Goal: Transaction & Acquisition: Purchase product/service

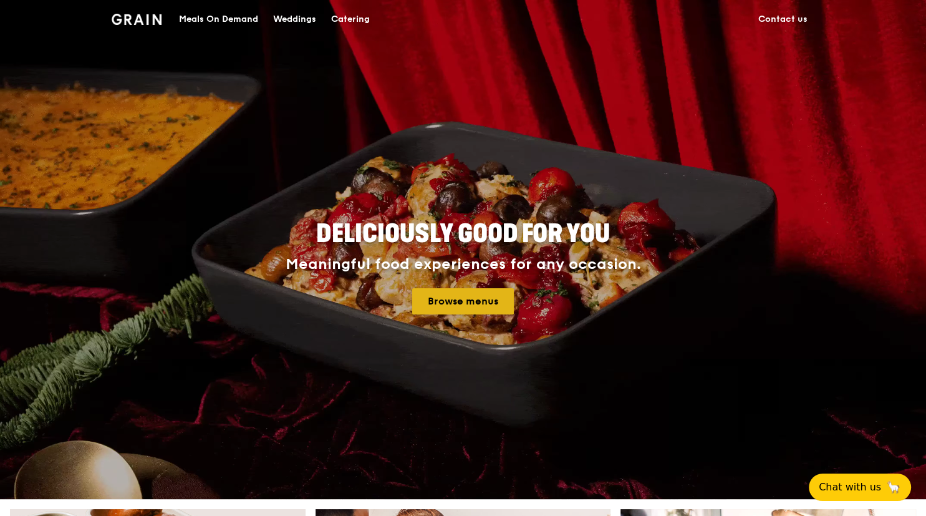
click at [440, 312] on link "Browse menus" at bounding box center [463, 301] width 102 height 26
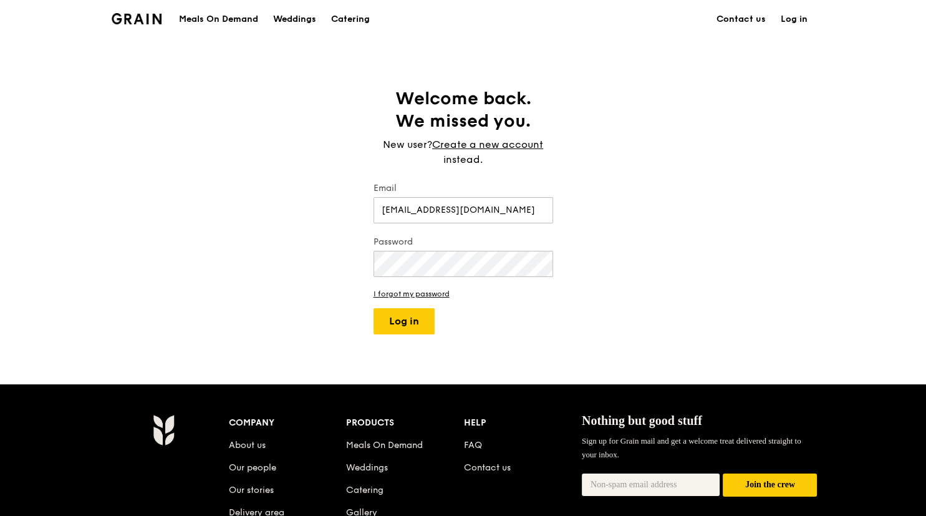
type input "[EMAIL_ADDRESS][DOMAIN_NAME]"
click at [374, 308] on button "Log in" at bounding box center [404, 321] width 61 height 26
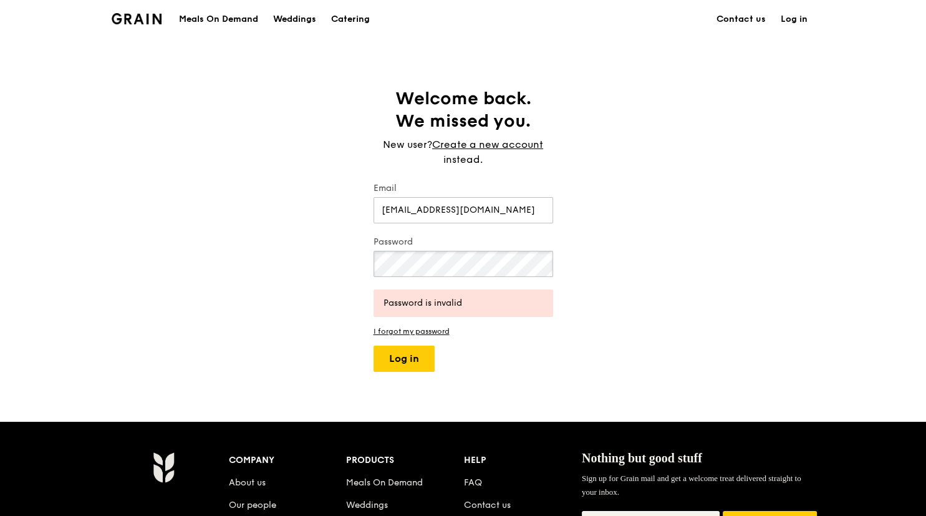
click at [374, 346] on button "Log in" at bounding box center [404, 359] width 61 height 26
click at [473, 277] on div "Password" at bounding box center [464, 258] width 180 height 44
click at [374, 346] on button "Log in" at bounding box center [404, 359] width 61 height 26
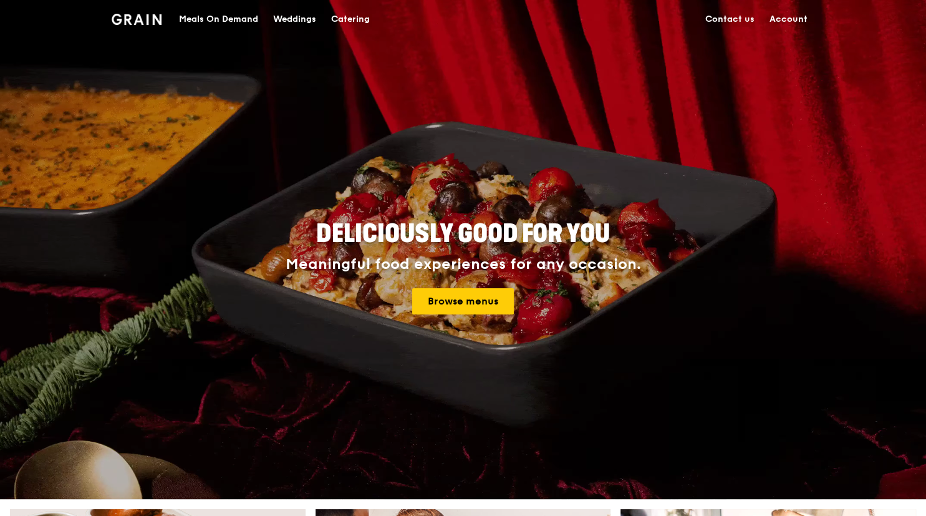
click at [788, 21] on link "Account" at bounding box center [788, 19] width 53 height 37
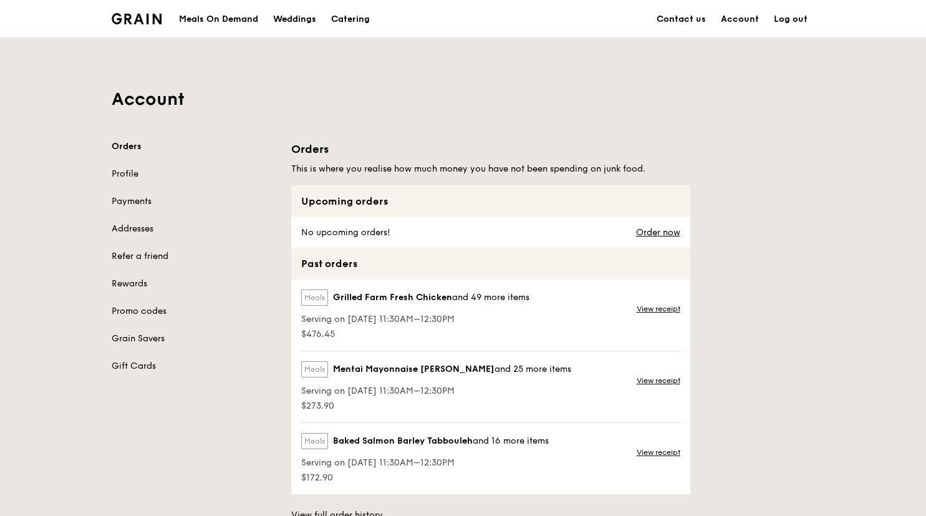
click at [223, 21] on div "Meals On Demand" at bounding box center [218, 19] width 79 height 37
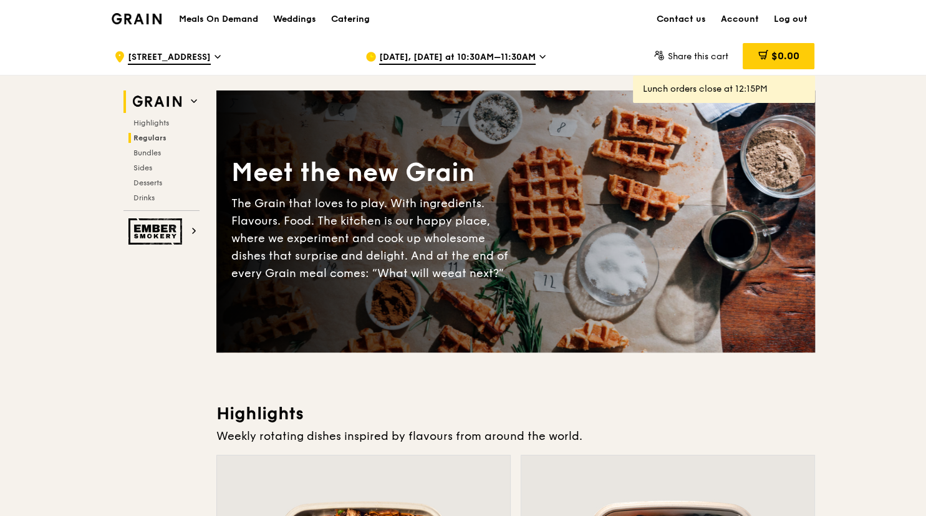
click at [163, 138] on span "Regulars" at bounding box center [149, 137] width 33 height 9
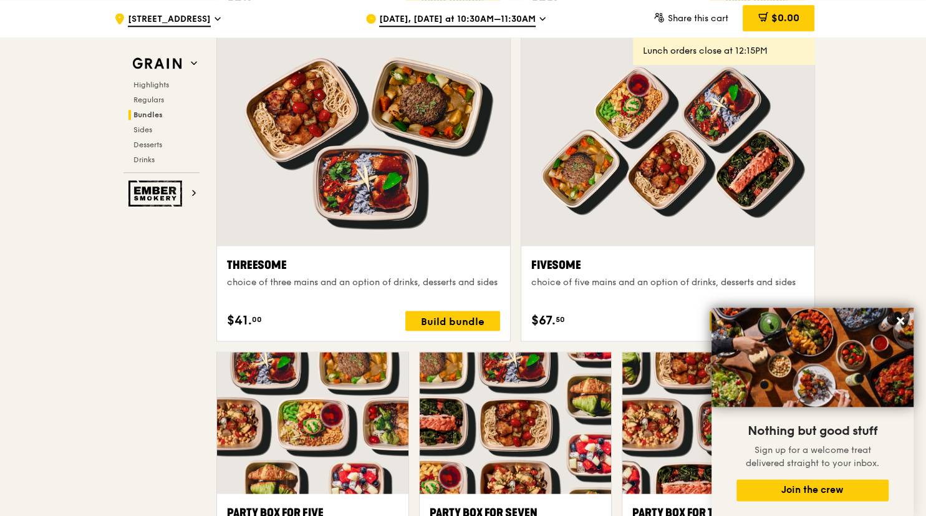
scroll to position [2190, 0]
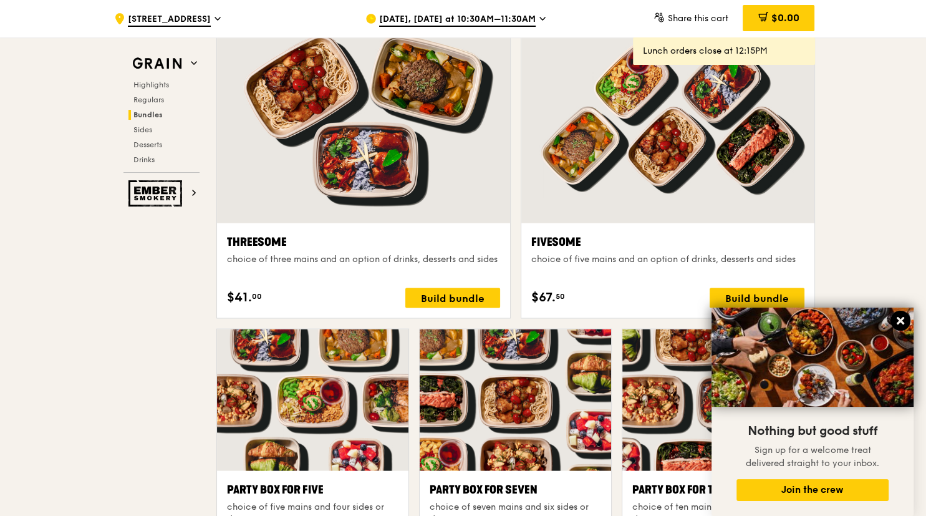
click at [899, 321] on icon at bounding box center [900, 320] width 11 height 11
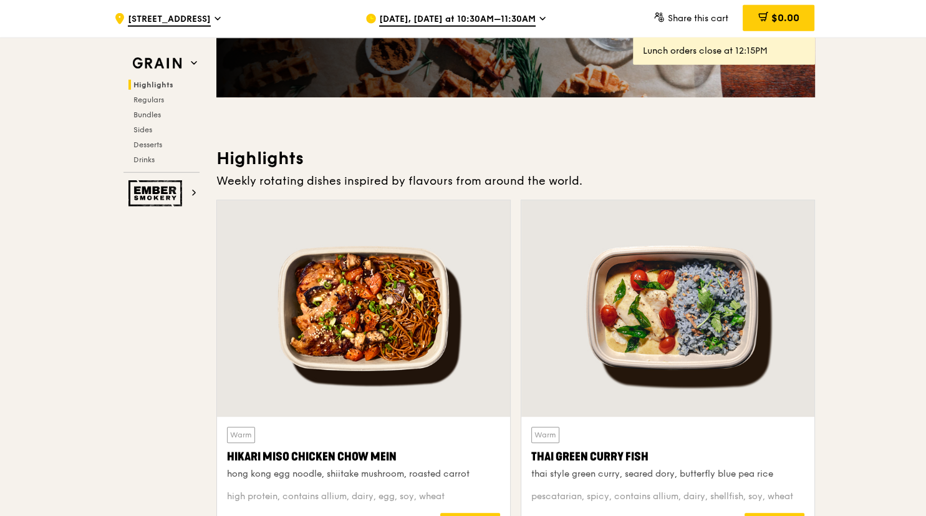
scroll to position [329, 0]
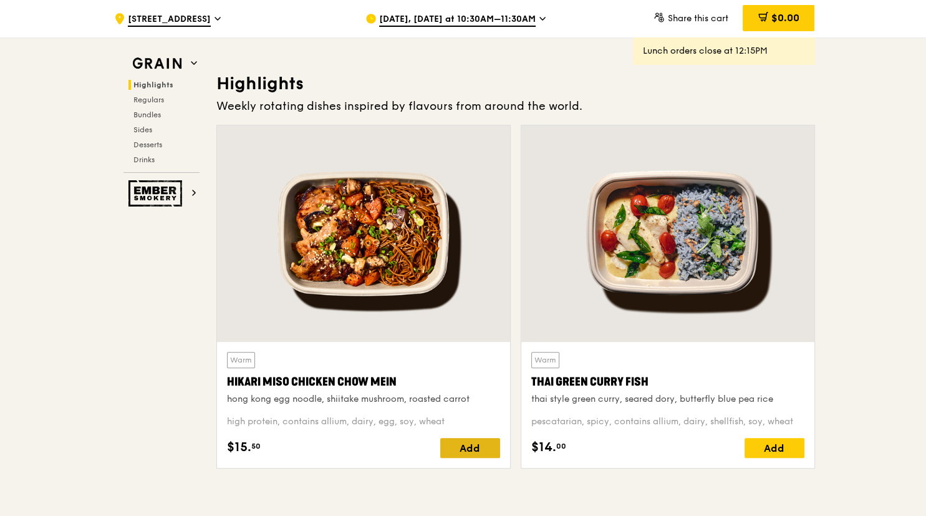
click at [460, 450] on div "Add" at bounding box center [470, 448] width 60 height 20
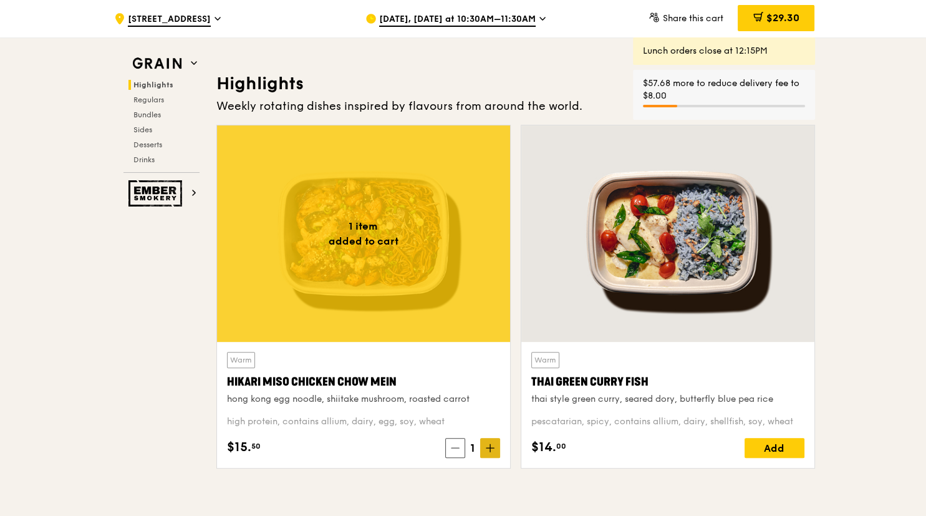
click at [491, 452] on icon at bounding box center [490, 447] width 9 height 9
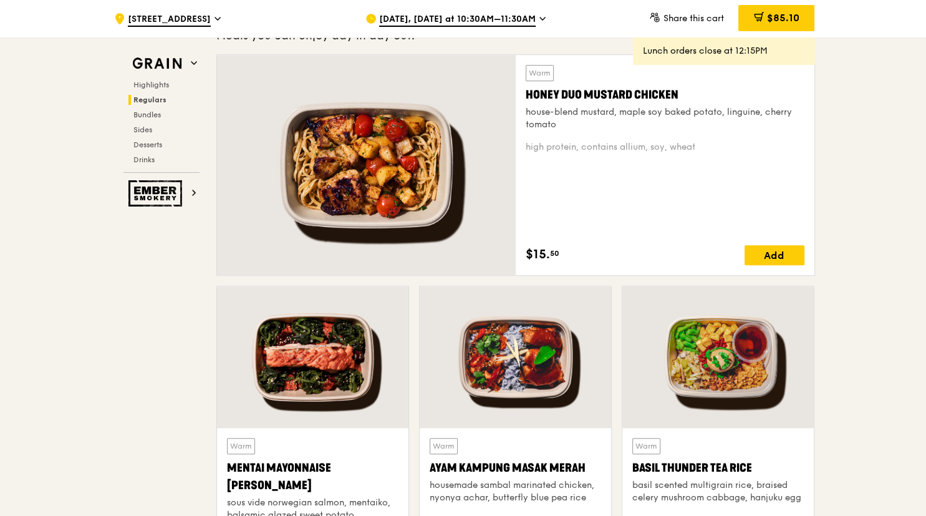
scroll to position [593, 0]
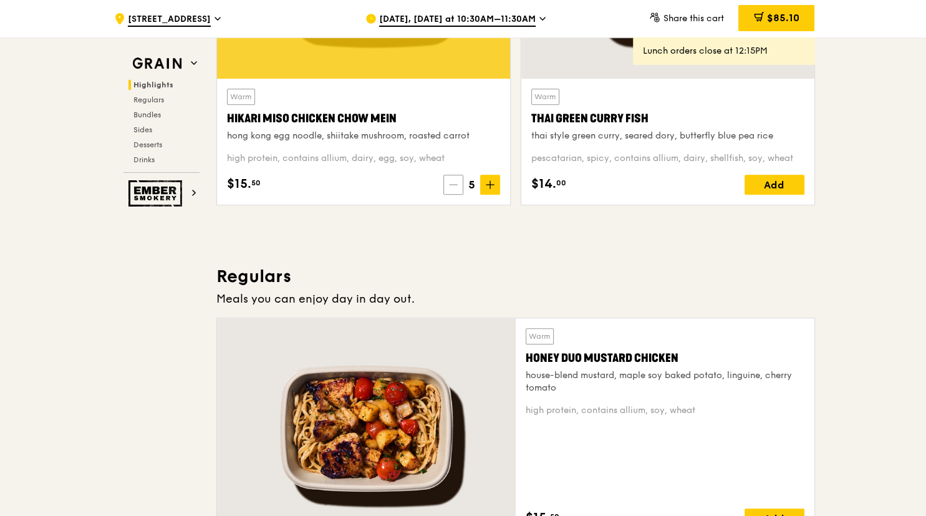
click at [450, 179] on span at bounding box center [453, 185] width 20 height 20
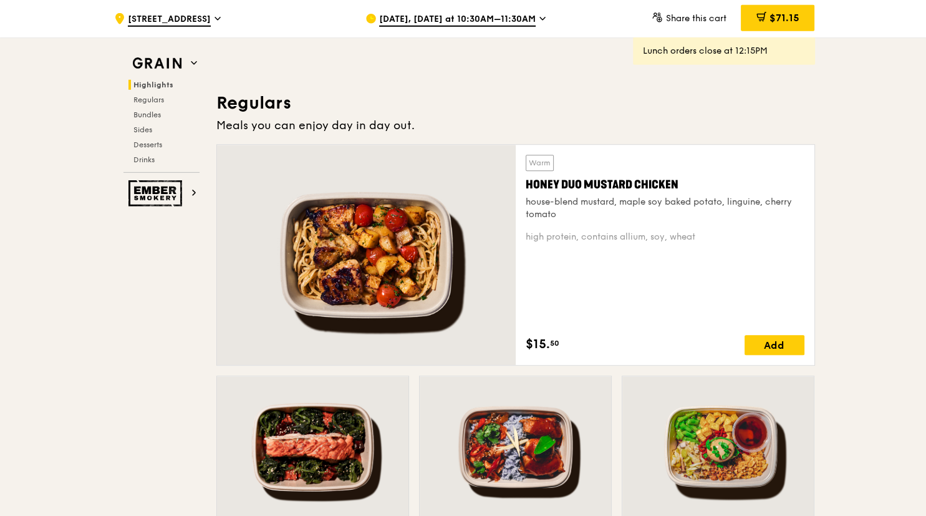
scroll to position [790, 0]
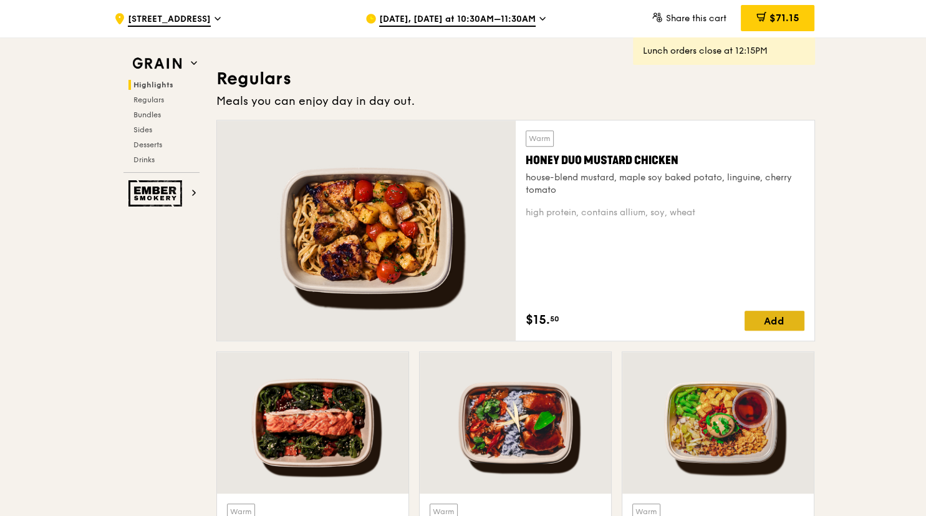
click at [771, 322] on div "Add" at bounding box center [775, 321] width 60 height 20
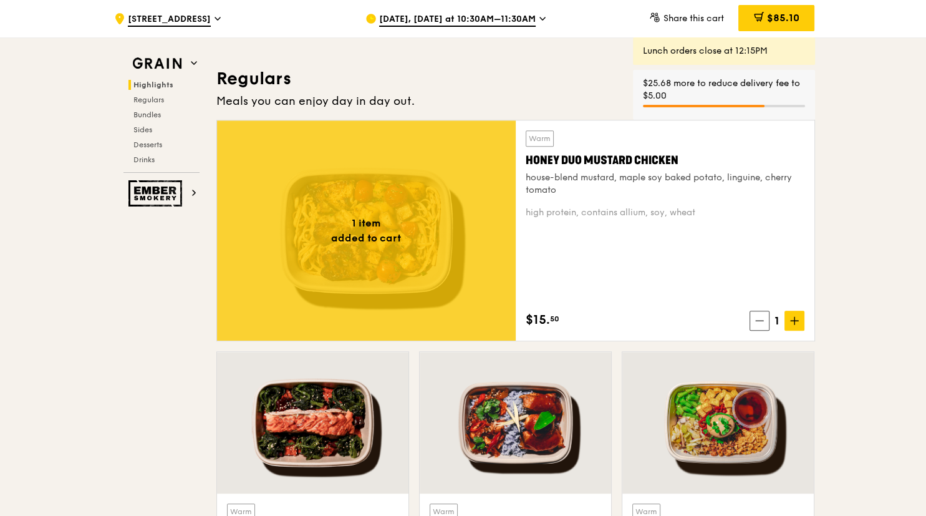
click at [798, 327] on span at bounding box center [795, 321] width 20 height 20
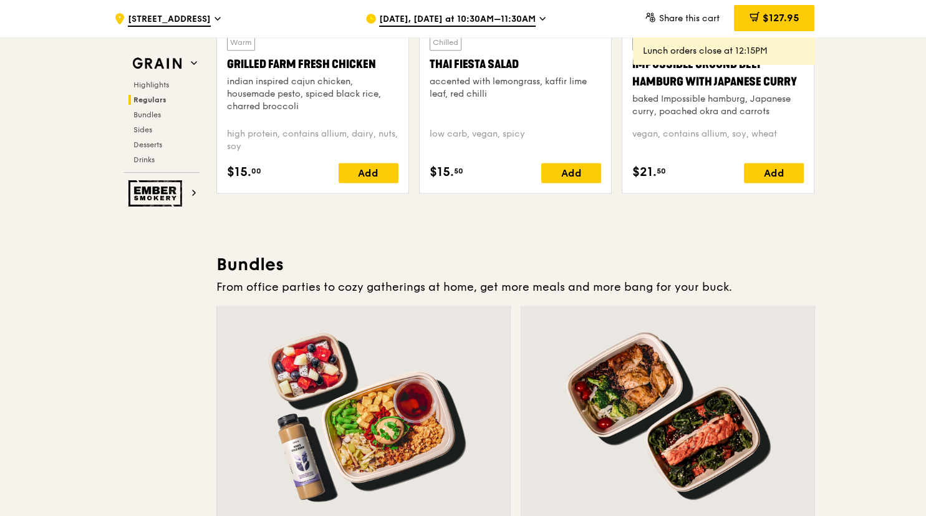
scroll to position [1383, 0]
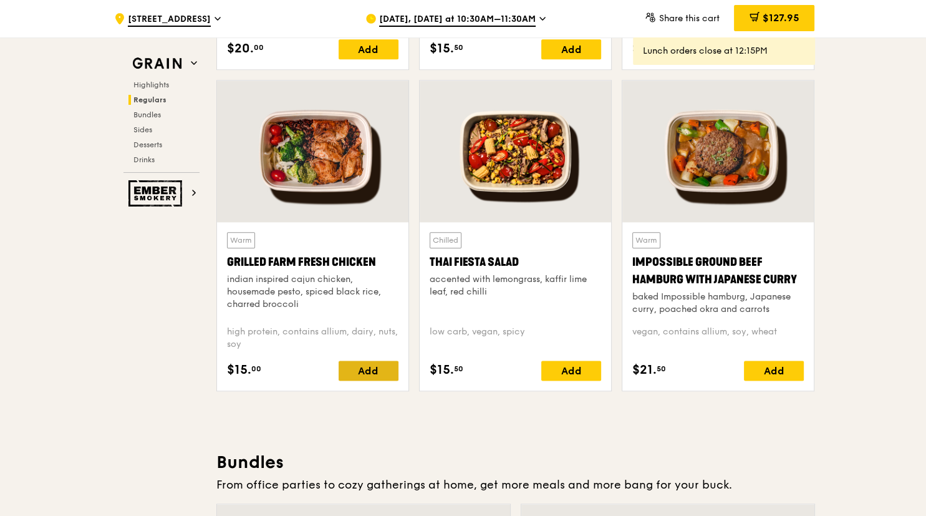
click at [392, 370] on div "Add" at bounding box center [369, 371] width 60 height 20
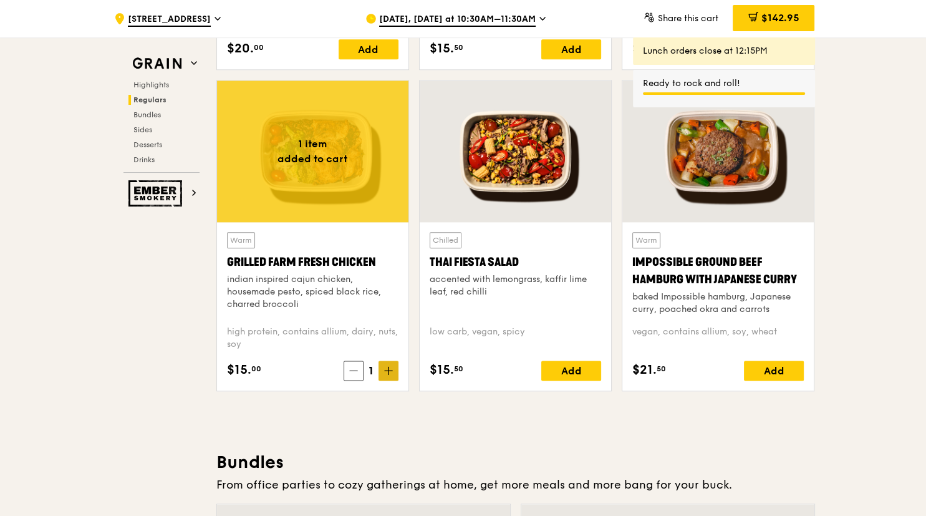
click at [389, 372] on icon at bounding box center [389, 370] width 0 height 7
click at [357, 372] on span at bounding box center [352, 371] width 20 height 20
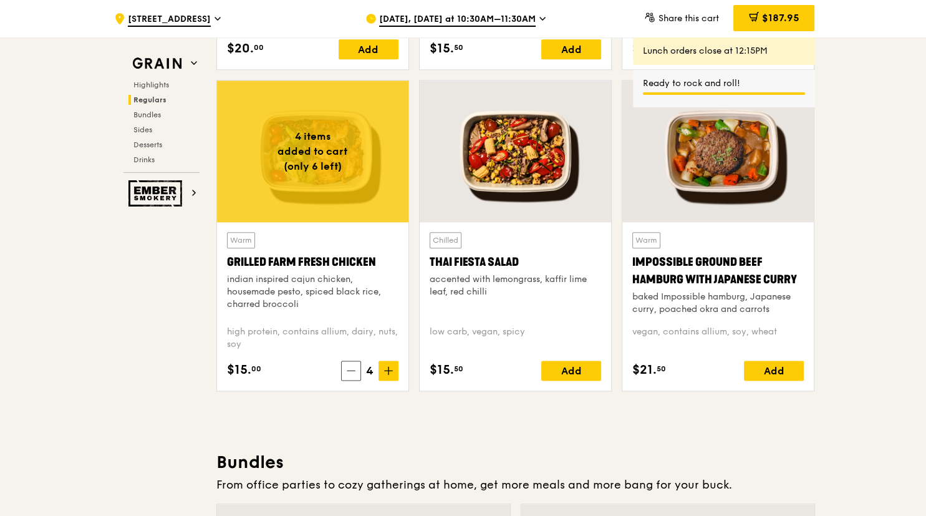
click at [364, 399] on div "4 items added to cart (only 6 left) Warm Grilled Farm Fresh Chicken indian insp…" at bounding box center [312, 240] width 203 height 321
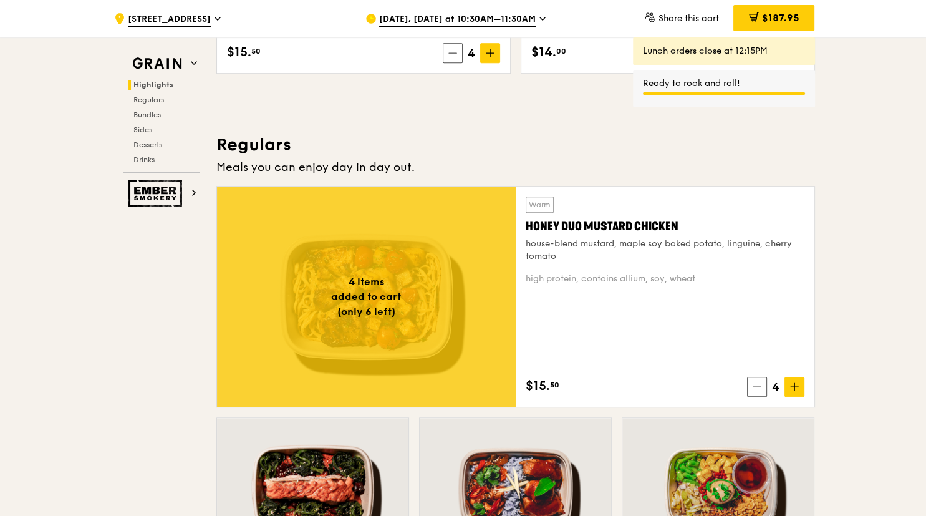
scroll to position [395, 0]
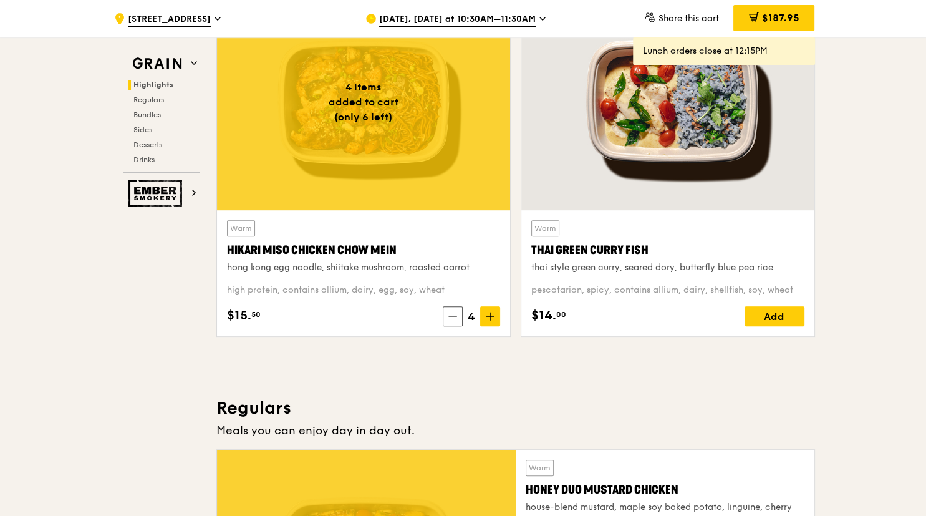
scroll to position [724, 0]
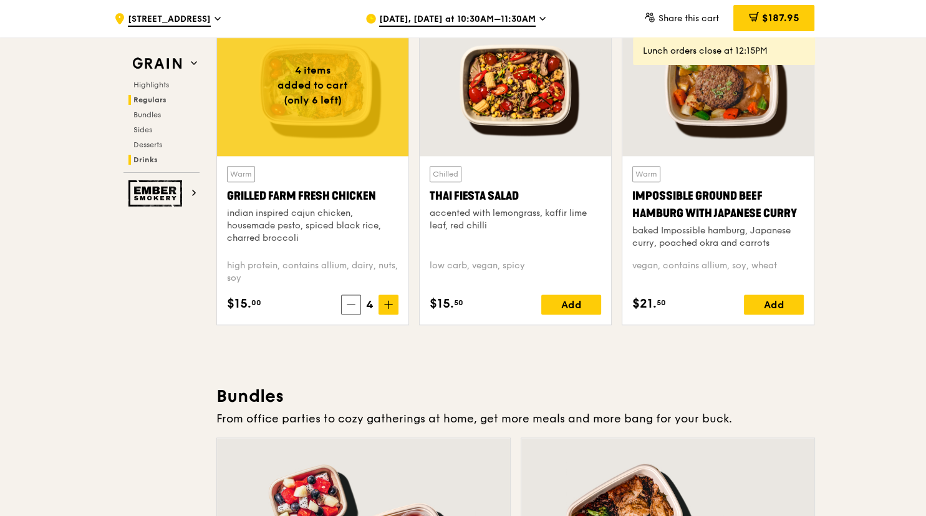
click at [150, 162] on span "Drinks" at bounding box center [145, 159] width 24 height 9
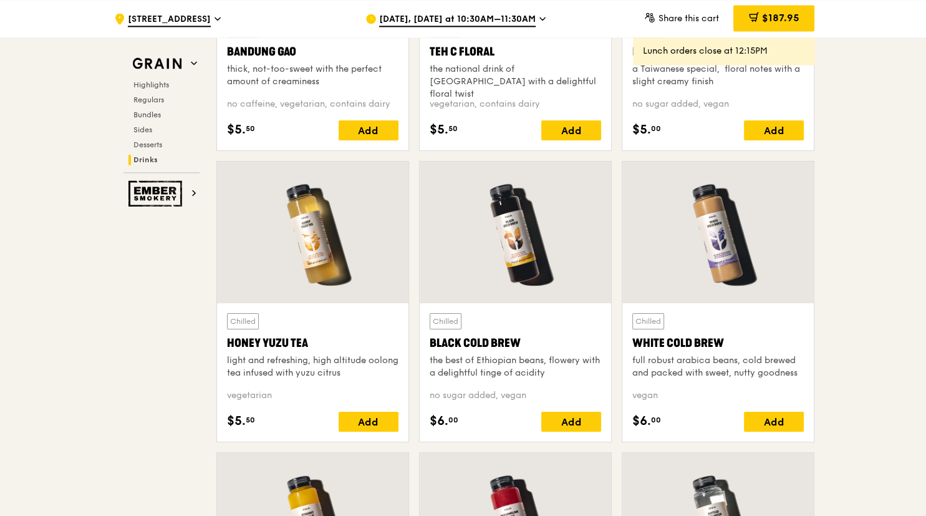
scroll to position [4564, 0]
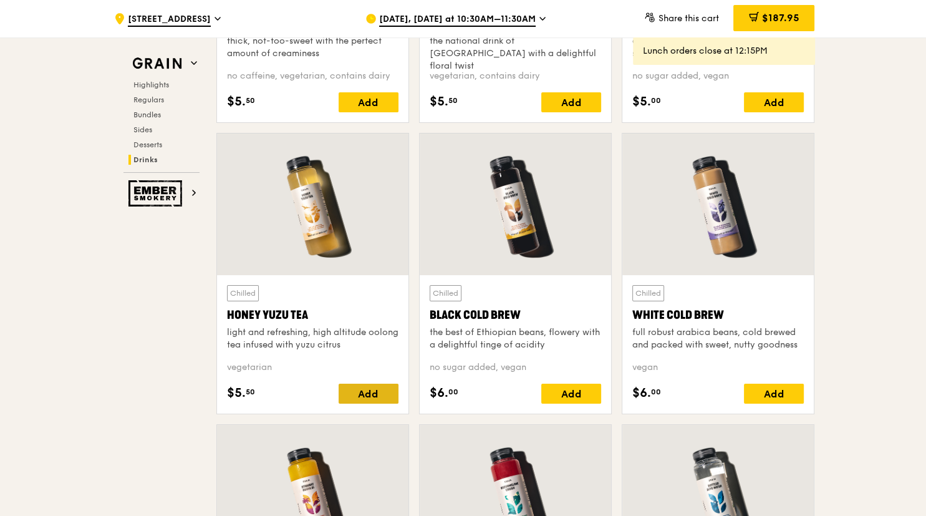
click at [390, 384] on div "Add" at bounding box center [369, 394] width 60 height 20
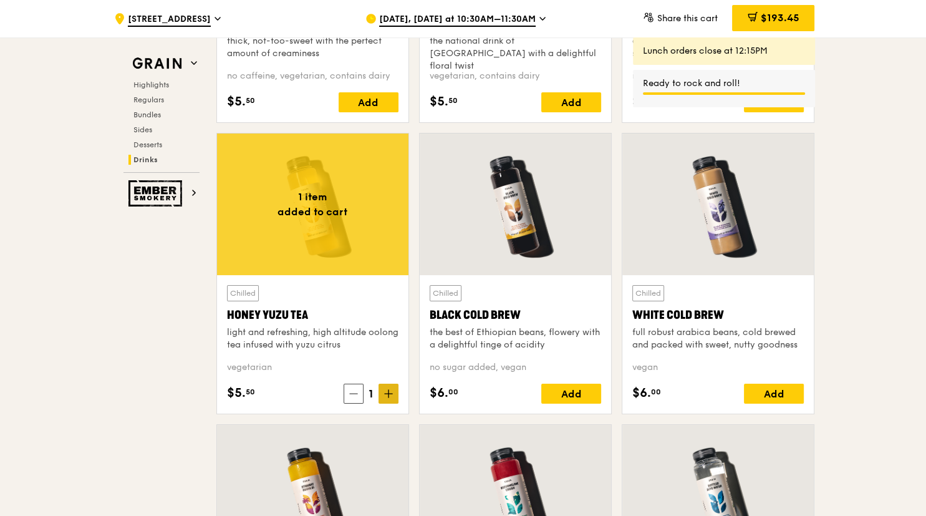
click at [394, 394] on span at bounding box center [389, 394] width 20 height 20
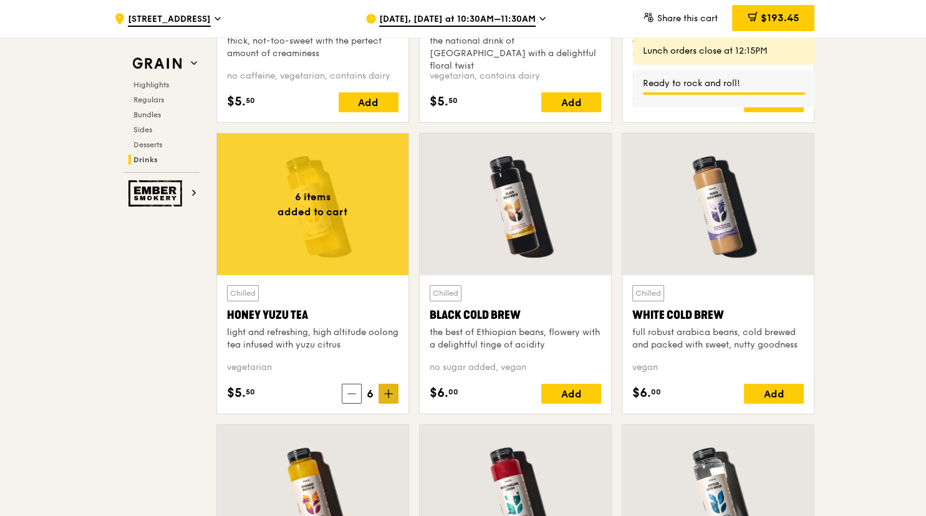
click at [394, 394] on span at bounding box center [389, 394] width 20 height 20
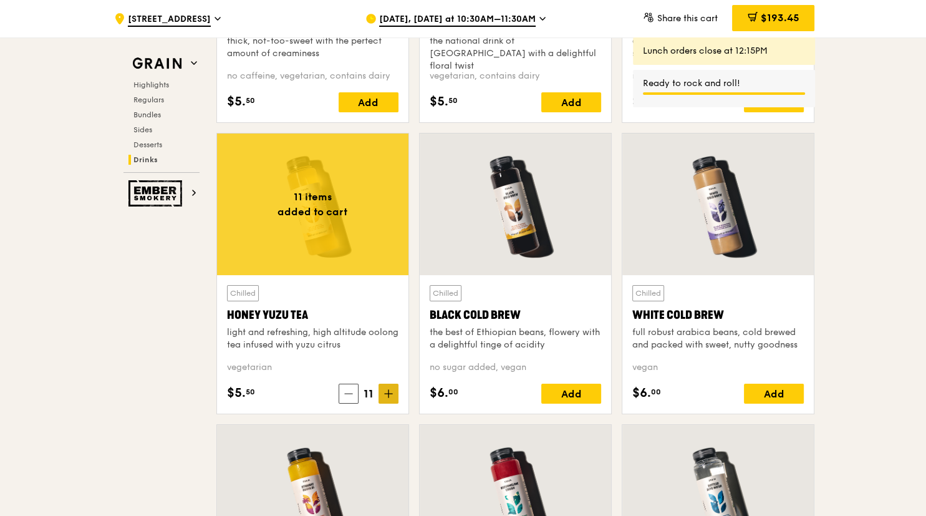
click at [394, 394] on span at bounding box center [389, 394] width 20 height 20
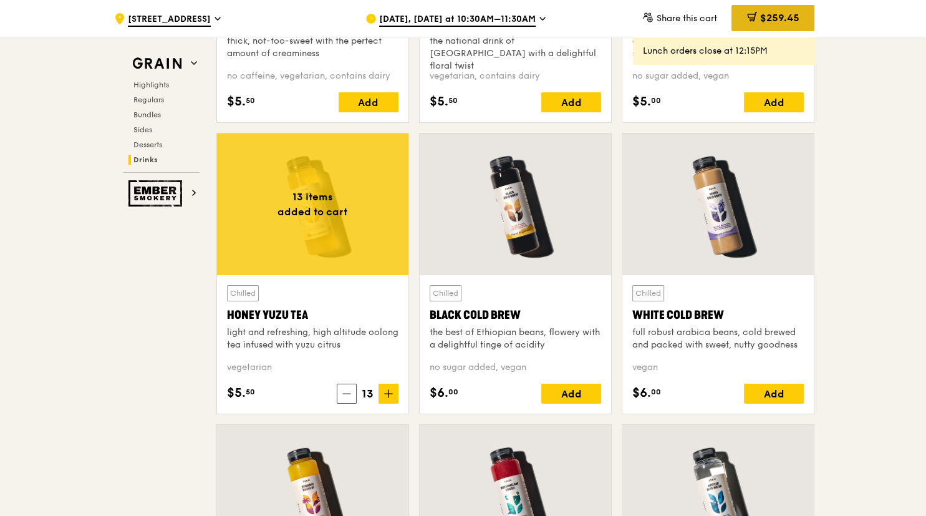
click at [790, 24] on span "$259.45" at bounding box center [779, 18] width 39 height 12
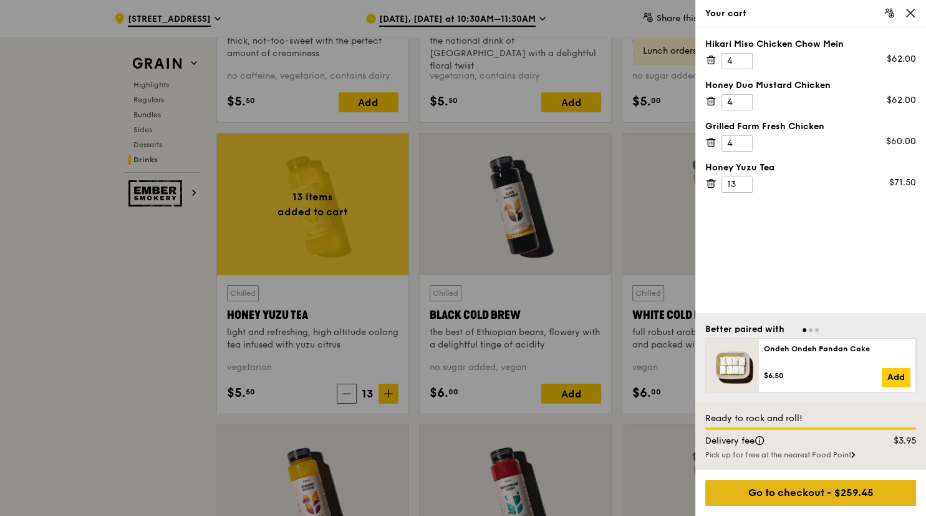
click at [739, 488] on div "Go to checkout - $259.45" at bounding box center [810, 493] width 211 height 26
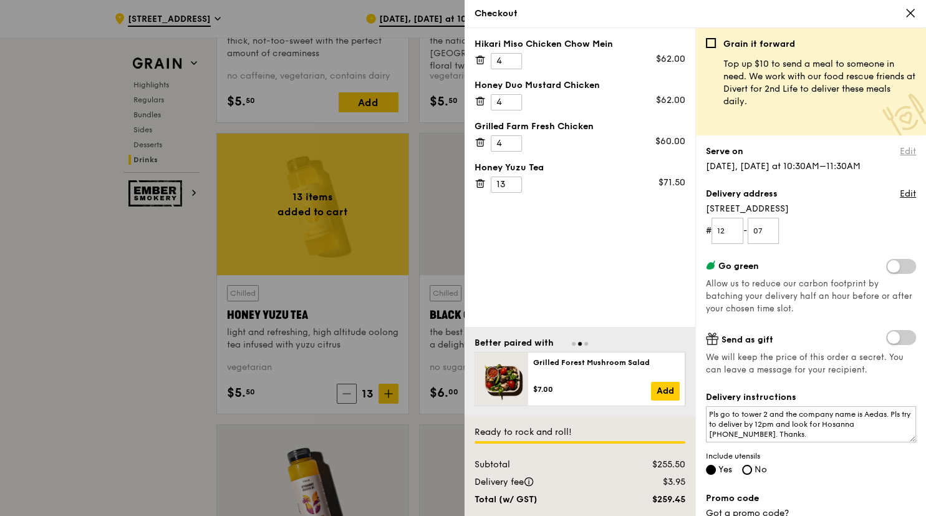
click at [912, 153] on link "Edit" at bounding box center [908, 151] width 16 height 12
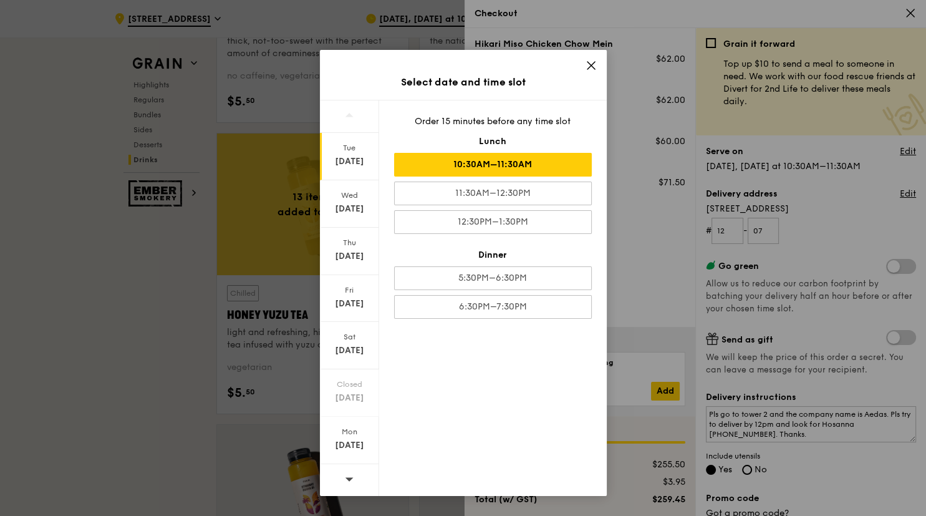
click at [490, 253] on div "Dinner" at bounding box center [493, 255] width 198 height 12
click at [342, 253] on div "[DATE]" at bounding box center [350, 256] width 56 height 12
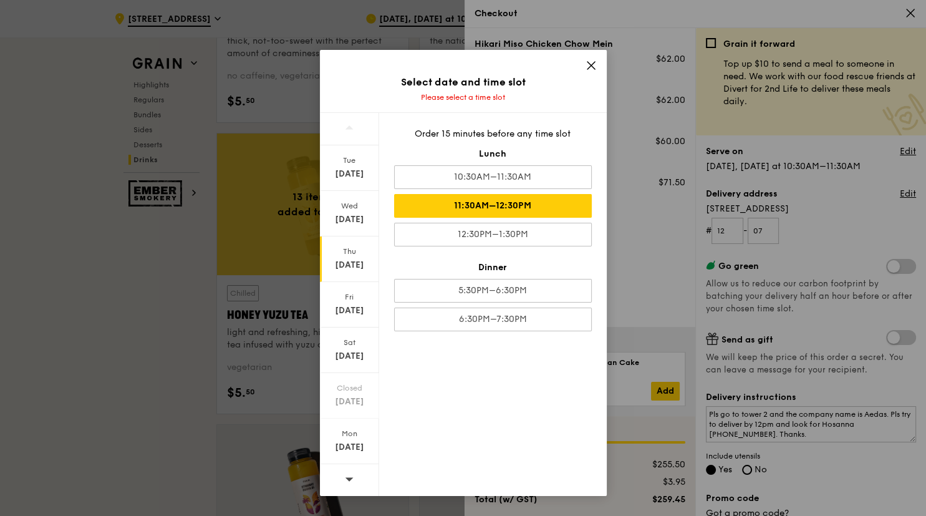
click at [484, 206] on div "11:30AM–12:30PM" at bounding box center [493, 206] width 198 height 24
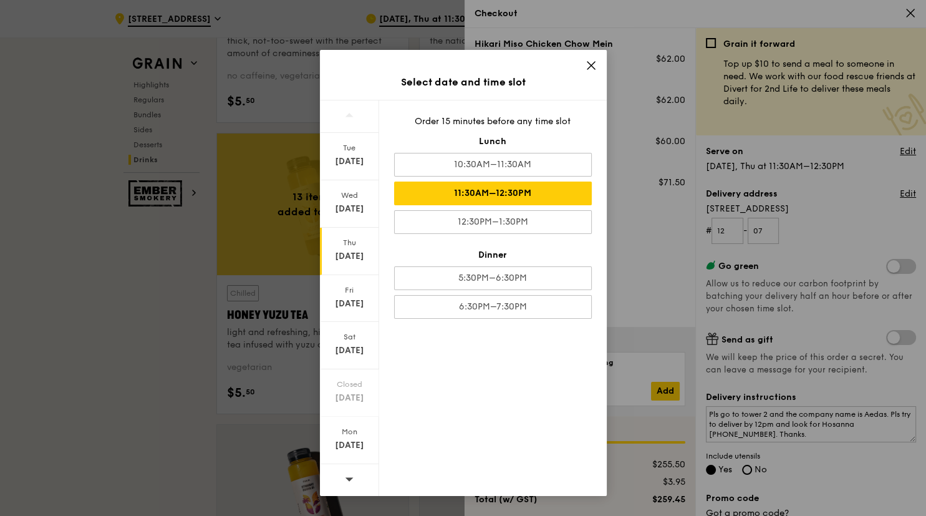
click at [357, 248] on div "[DATE]" at bounding box center [349, 251] width 59 height 47
click at [530, 195] on div "11:30AM–12:30PM" at bounding box center [493, 194] width 198 height 24
click at [506, 192] on div "11:30AM–12:30PM" at bounding box center [493, 194] width 198 height 24
click at [594, 64] on icon at bounding box center [591, 65] width 11 height 11
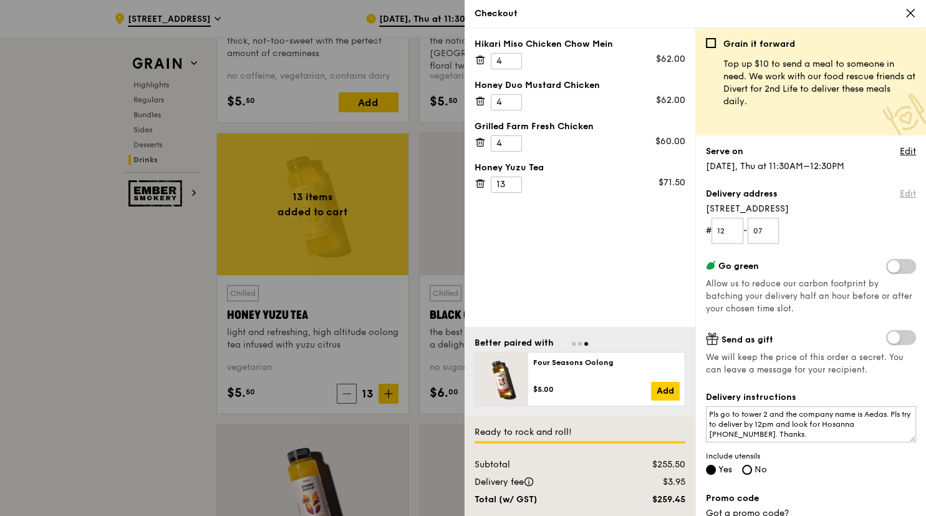
click at [912, 193] on link "Edit" at bounding box center [908, 194] width 16 height 12
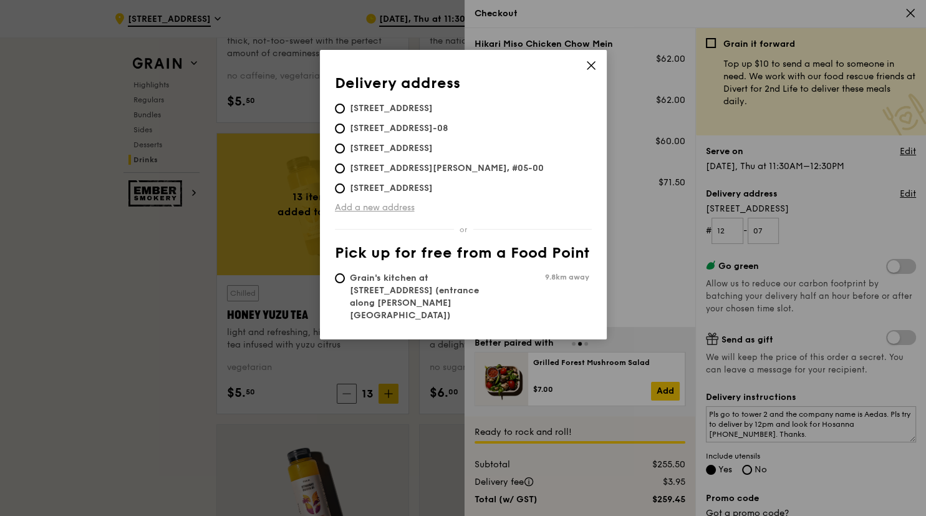
click at [400, 211] on link "Add a new address" at bounding box center [463, 207] width 257 height 12
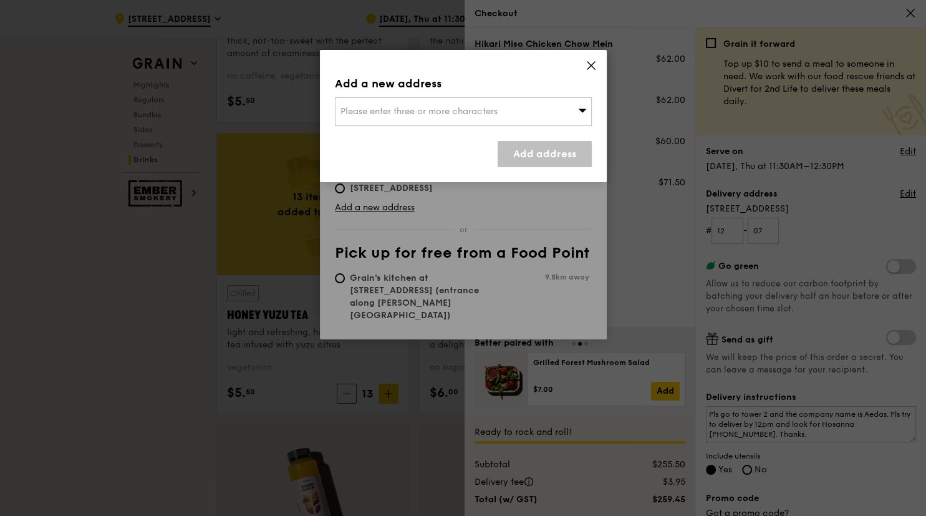
click at [409, 113] on span "Please enter three or more characters" at bounding box center [419, 111] width 157 height 11
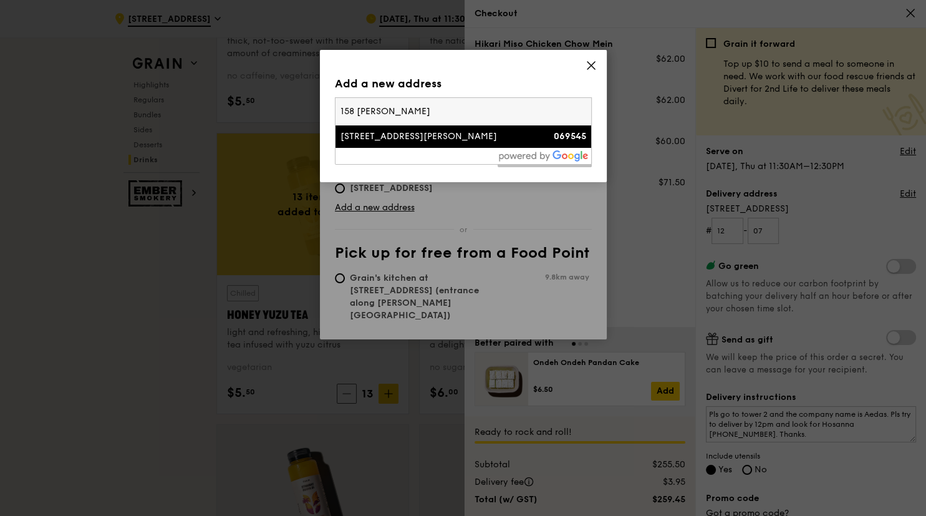
type input "158 [PERSON_NAME]"
click at [395, 131] on div "[STREET_ADDRESS][PERSON_NAME]" at bounding box center [433, 136] width 185 height 12
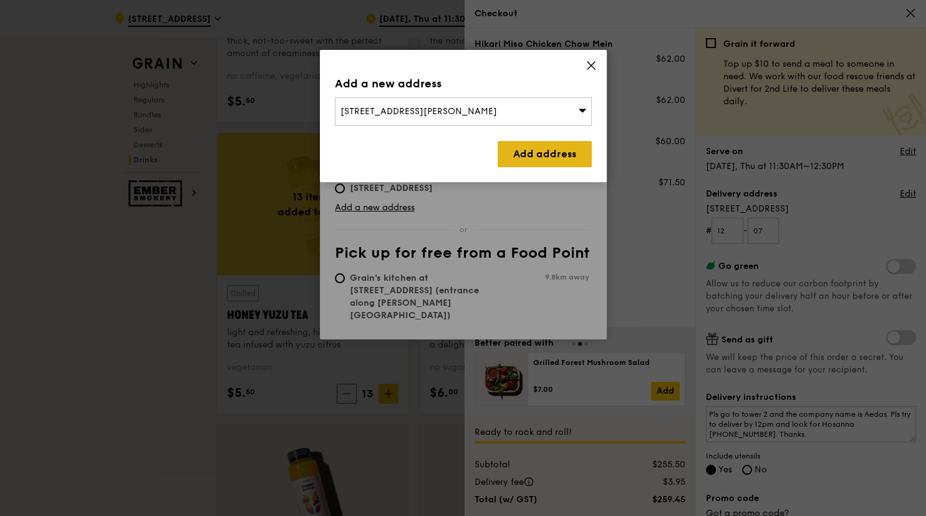
click at [549, 160] on link "Add address" at bounding box center [545, 154] width 94 height 26
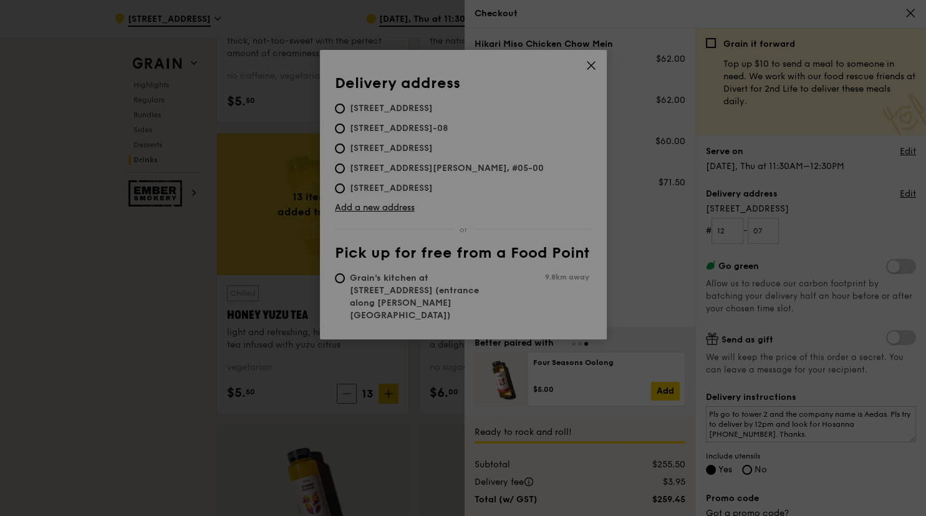
radio input "false"
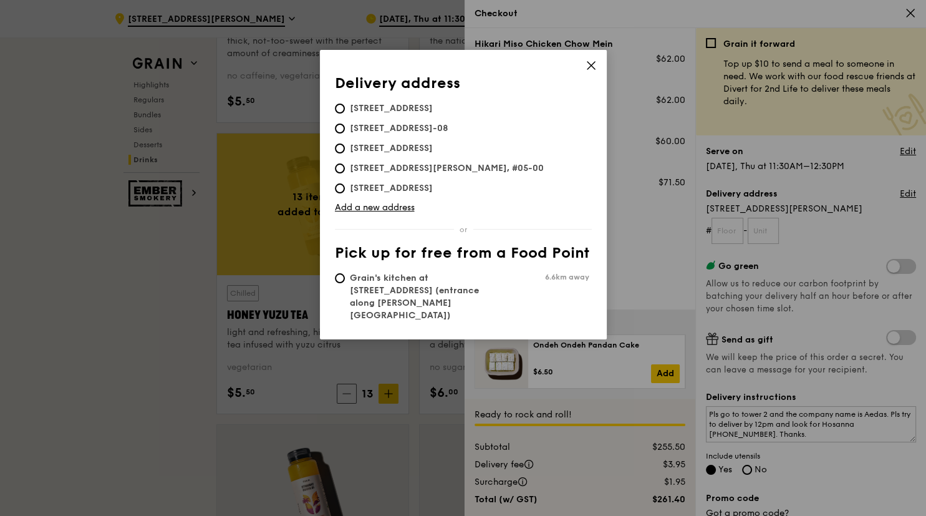
click at [590, 67] on icon at bounding box center [591, 65] width 7 height 7
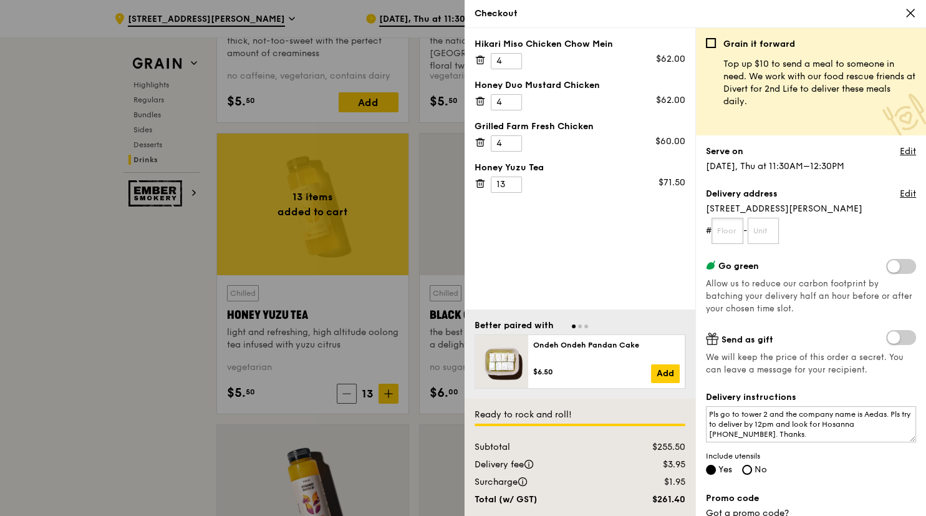
click at [722, 230] on input "text" at bounding box center [728, 231] width 32 height 26
type input "06"
type input "01"
click at [630, 249] on div "Hikari Miso Chicken Chow Mein 4 $62.00 Honey Duo Mustard Chicken 4 $62.00 Grill…" at bounding box center [580, 168] width 231 height 281
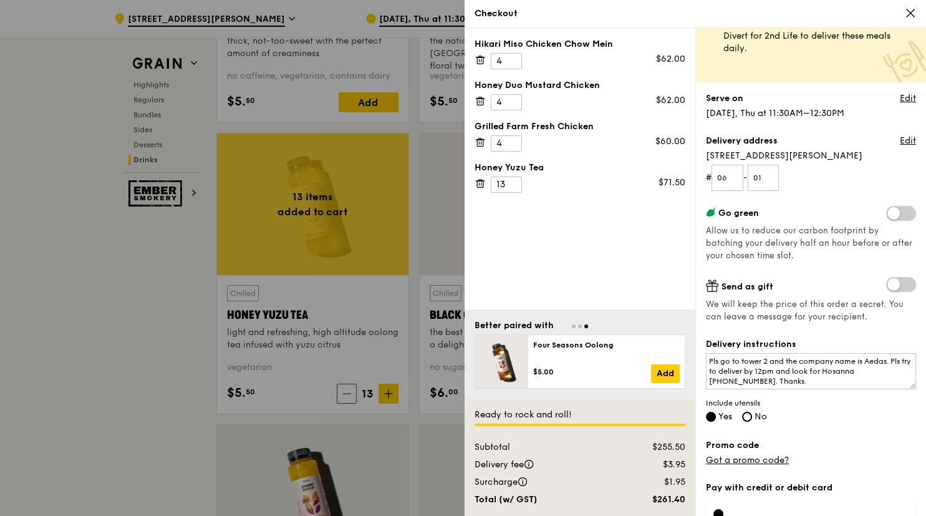
scroll to position [122, 0]
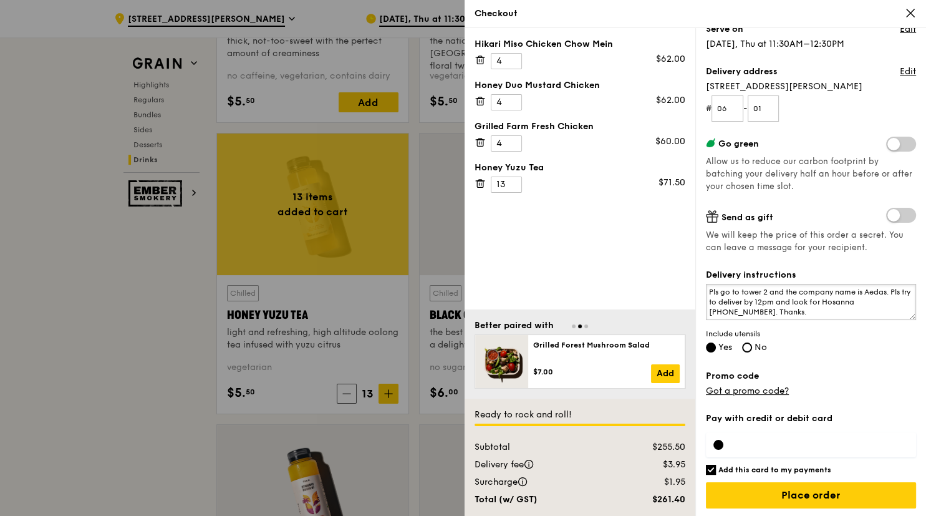
drag, startPoint x: 894, startPoint y: 291, endPoint x: 686, endPoint y: 289, distance: 208.3
click at [706, 289] on textarea "Pls go to tower 2 and the company name is Aedas. Pls try to deliver by 12pm and…" at bounding box center [811, 302] width 210 height 36
drag, startPoint x: 847, startPoint y: 293, endPoint x: 872, endPoint y: 298, distance: 25.3
click at [872, 298] on textarea "Pls try to deliver by 12pm and look for [PERSON_NAME] [PHONE_NUMBER]. Thanks." at bounding box center [811, 302] width 210 height 36
type textarea "Pls try to deliver by 12pm and look for [PERSON_NAME], thanks. Company name is …"
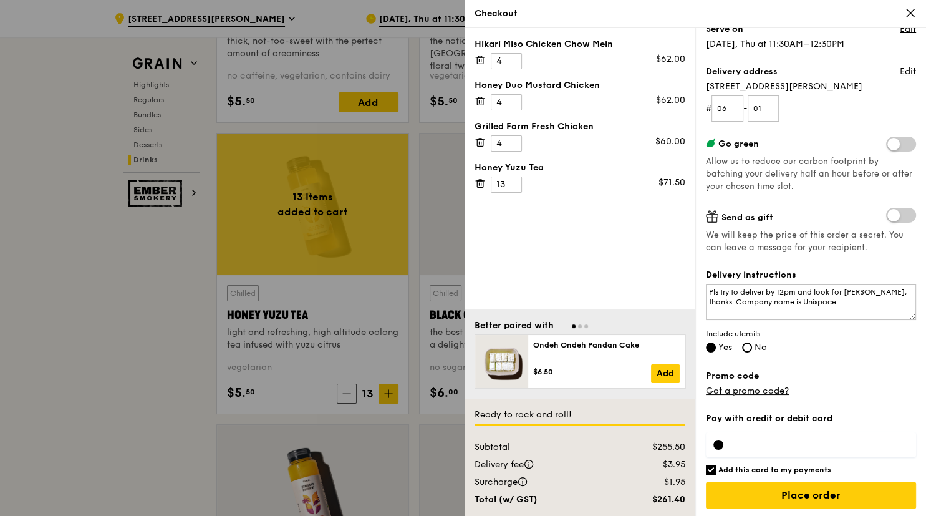
click at [892, 351] on div "Delivery instructions Pls try to deliver by 12pm and look for [PERSON_NAME], th…" at bounding box center [811, 312] width 210 height 86
click at [769, 304] on textarea "Pls try to deliver by 12pm and look for [PERSON_NAME], thanks. Company name is …" at bounding box center [811, 302] width 210 height 36
click at [778, 303] on textarea "Pls try to deliver by 12pm and look for [PERSON_NAME], thanks. Company name is …" at bounding box center [811, 302] width 210 height 36
click at [808, 333] on span "Include utensils" at bounding box center [811, 334] width 210 height 10
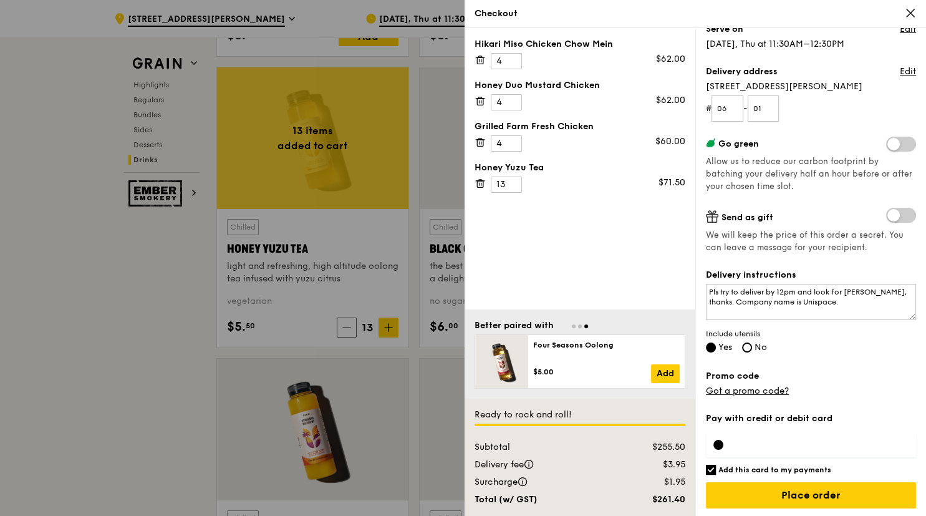
click at [747, 465] on h6 "Add this card to my payments" at bounding box center [775, 470] width 113 height 10
click at [716, 465] on input "Add this card to my payments" at bounding box center [711, 470] width 10 height 10
checkbox input "false"
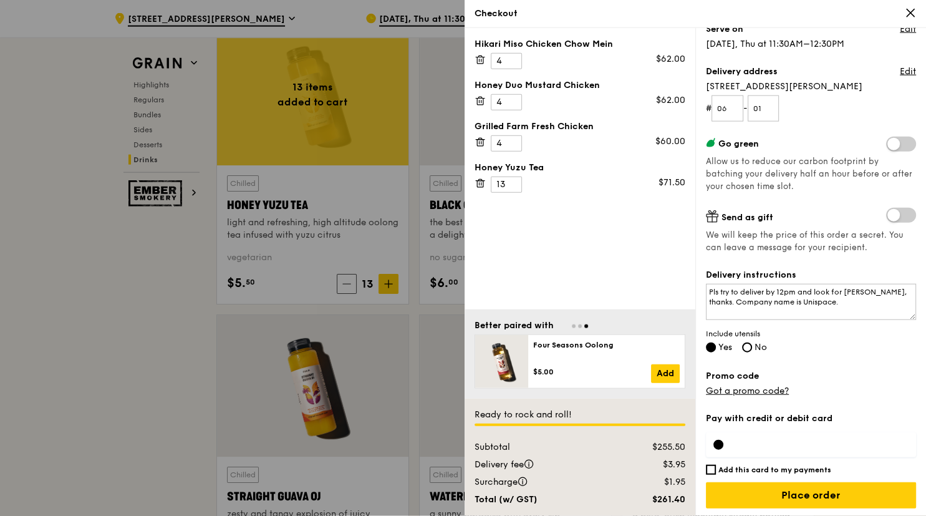
scroll to position [4761, 0]
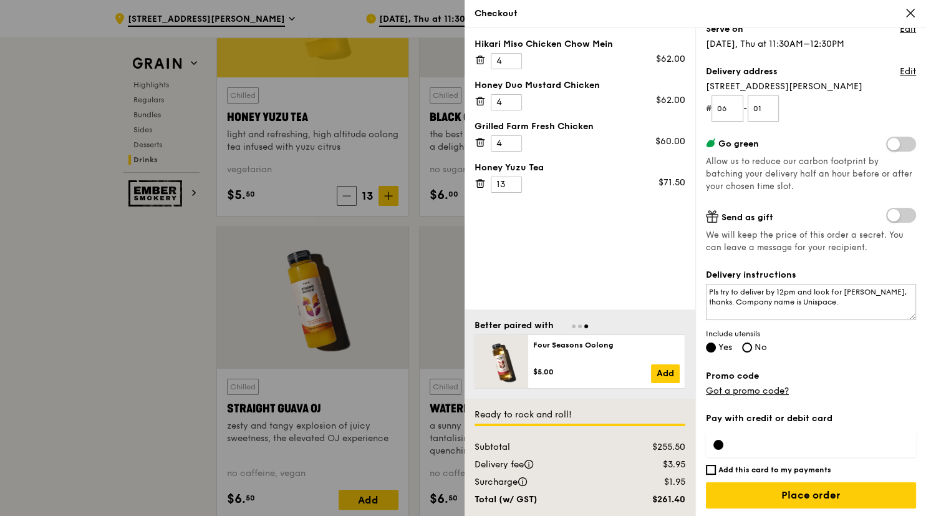
click at [847, 377] on label "Promo code" at bounding box center [811, 376] width 210 height 12
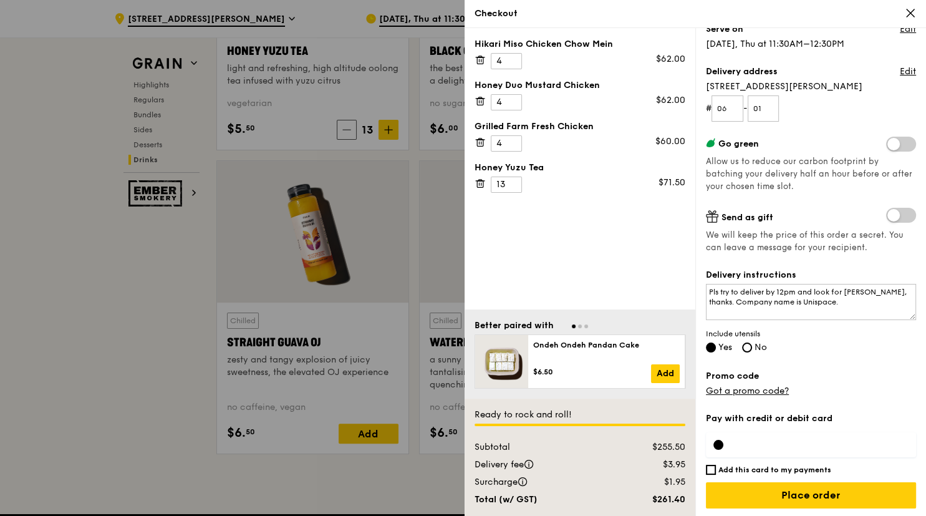
scroll to position [4959, 0]
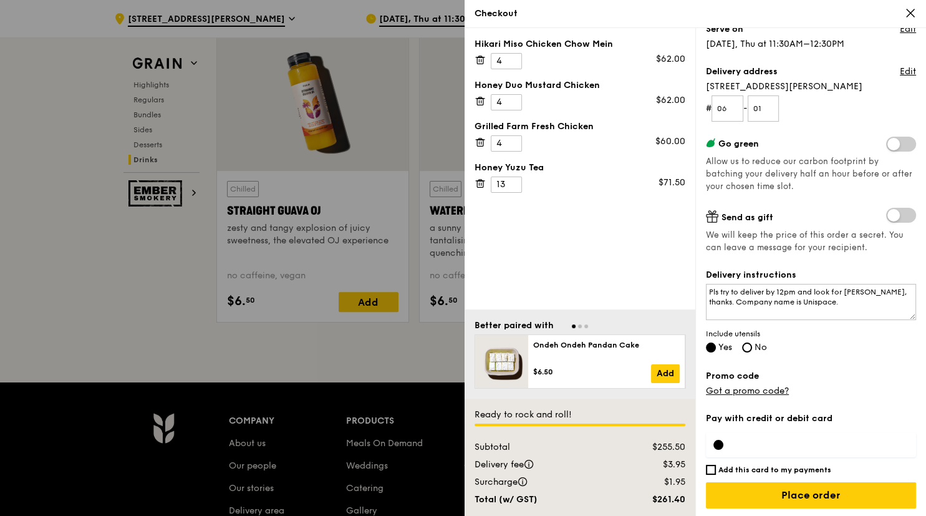
click at [820, 437] on div at bounding box center [811, 444] width 210 height 25
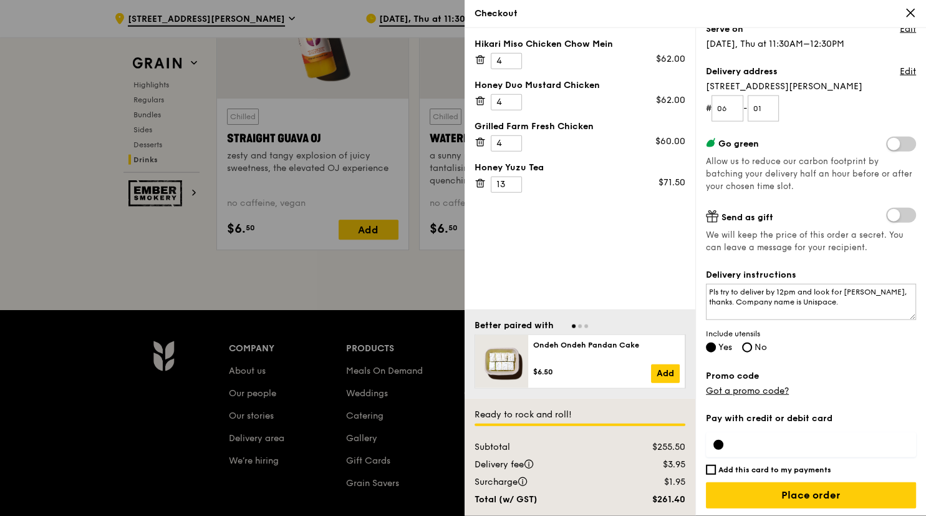
scroll to position [5091, 0]
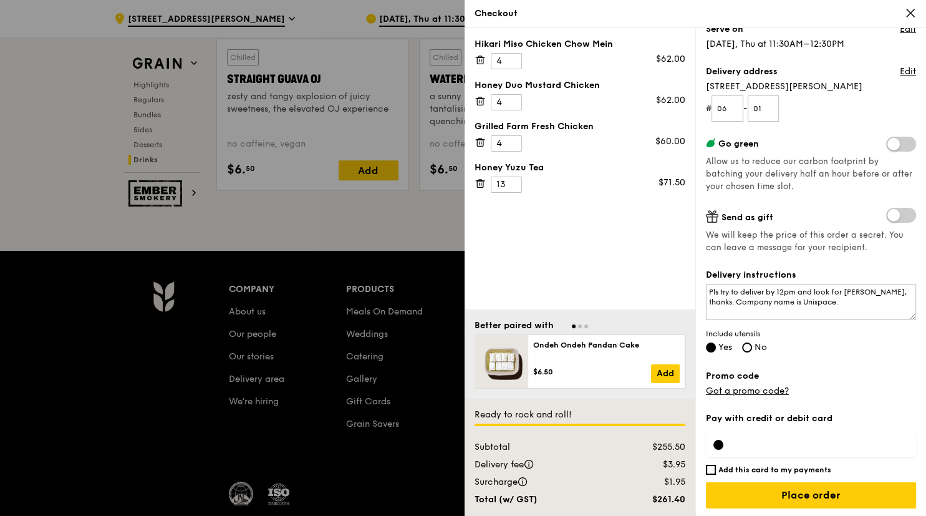
click at [824, 367] on div "Grain it forward Top up $10 to send a meal to someone in need. We work with our…" at bounding box center [811, 155] width 210 height 478
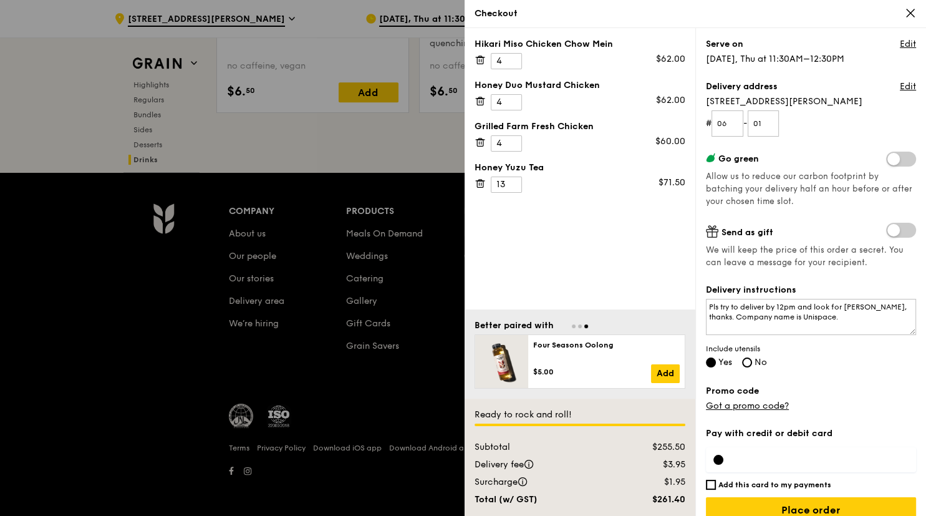
scroll to position [122, 0]
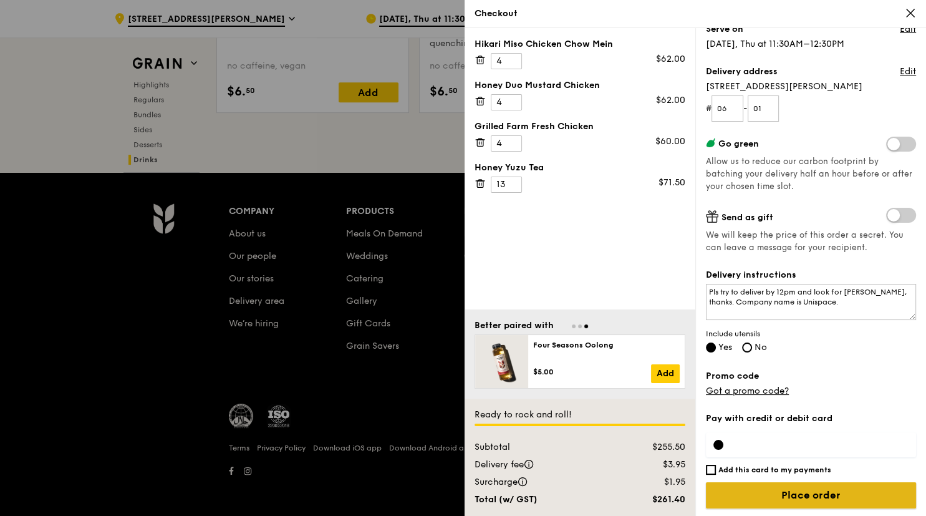
click at [845, 496] on input "Place order" at bounding box center [811, 495] width 210 height 26
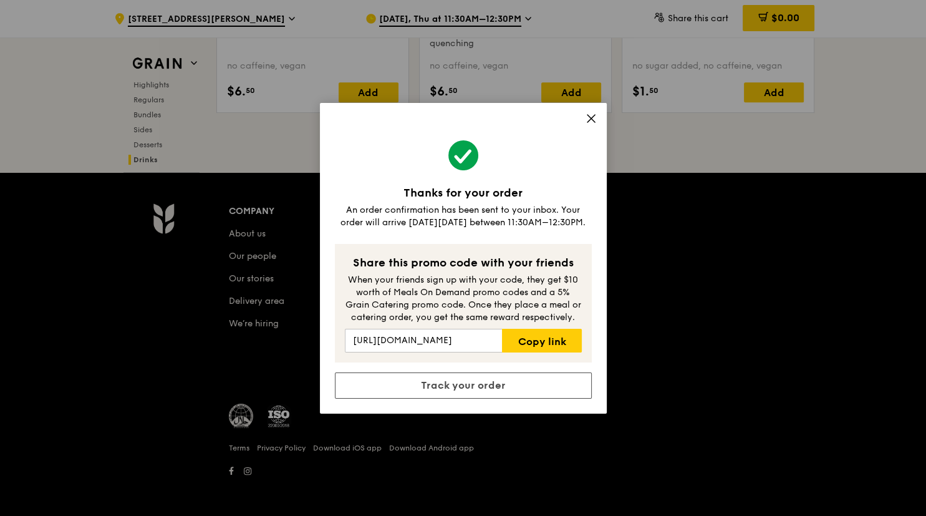
click at [593, 118] on icon at bounding box center [591, 118] width 11 height 11
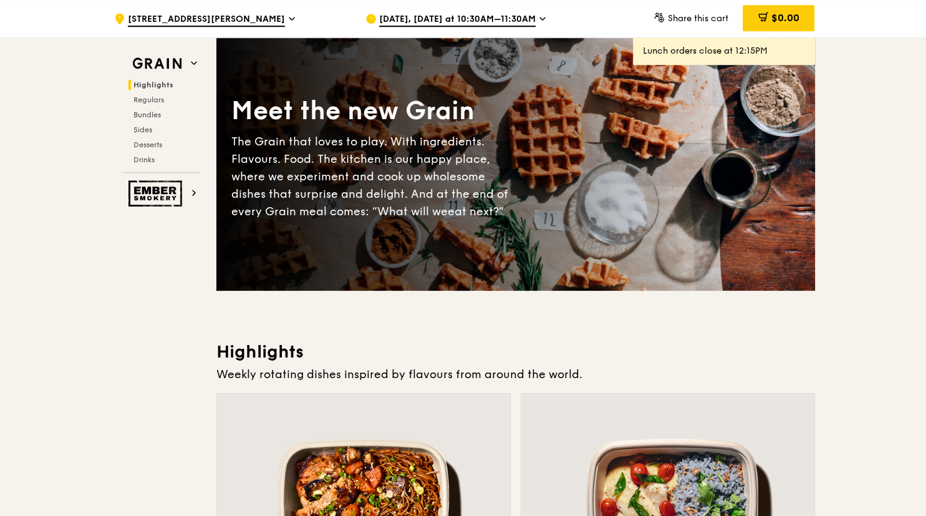
scroll to position [0, 0]
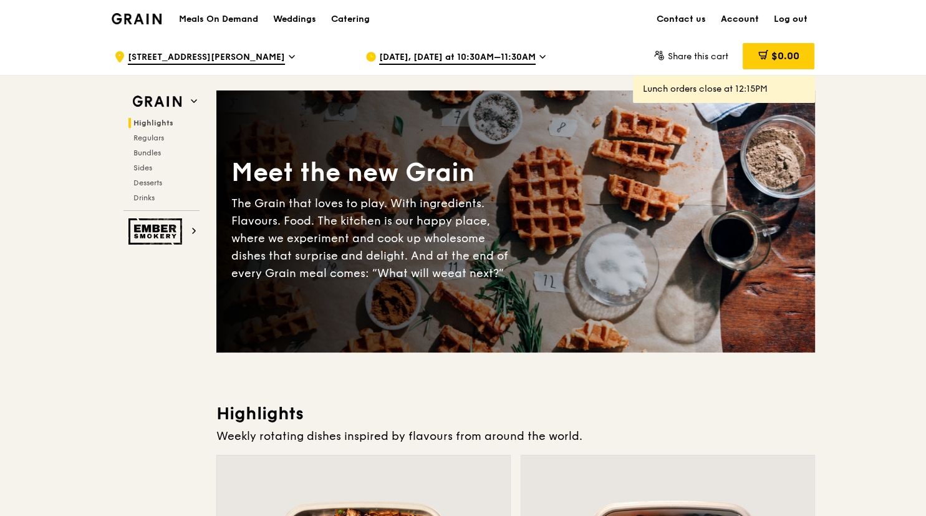
click at [747, 25] on link "Account" at bounding box center [740, 19] width 53 height 37
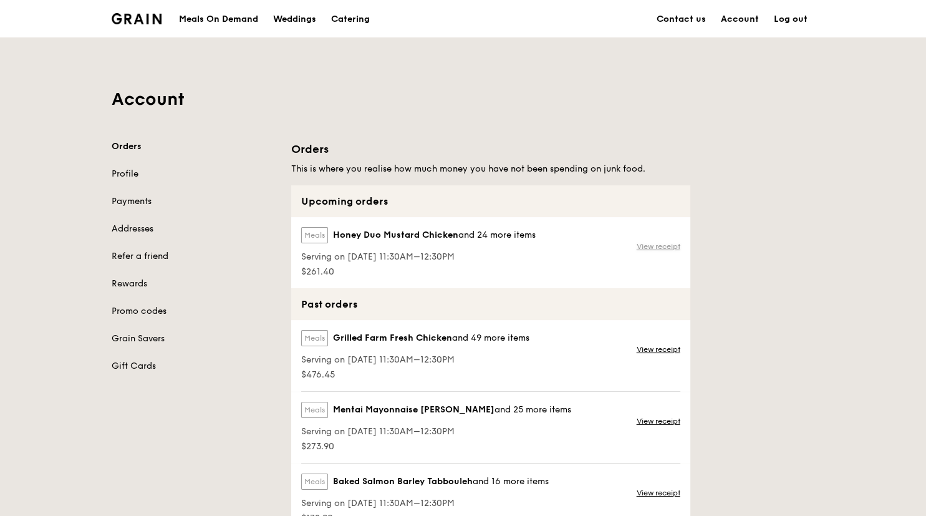
click at [637, 244] on link "View receipt" at bounding box center [659, 246] width 44 height 10
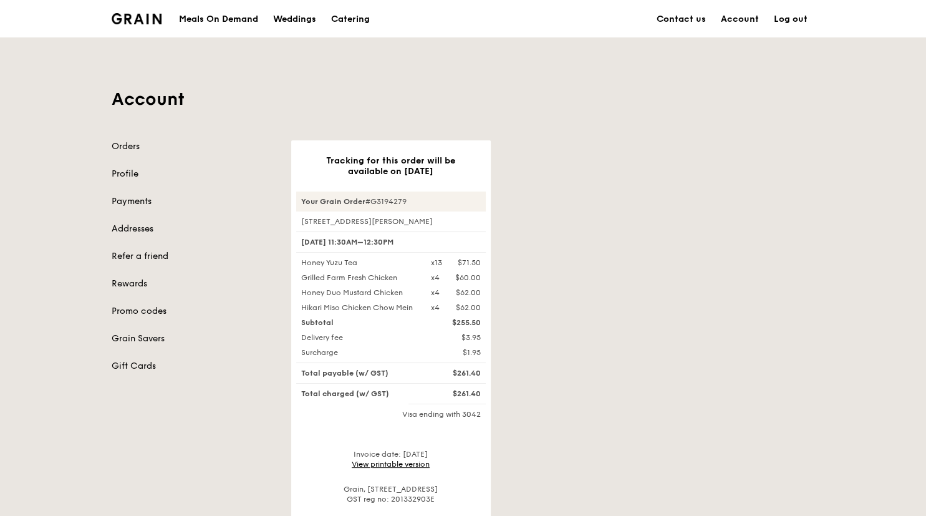
scroll to position [132, 0]
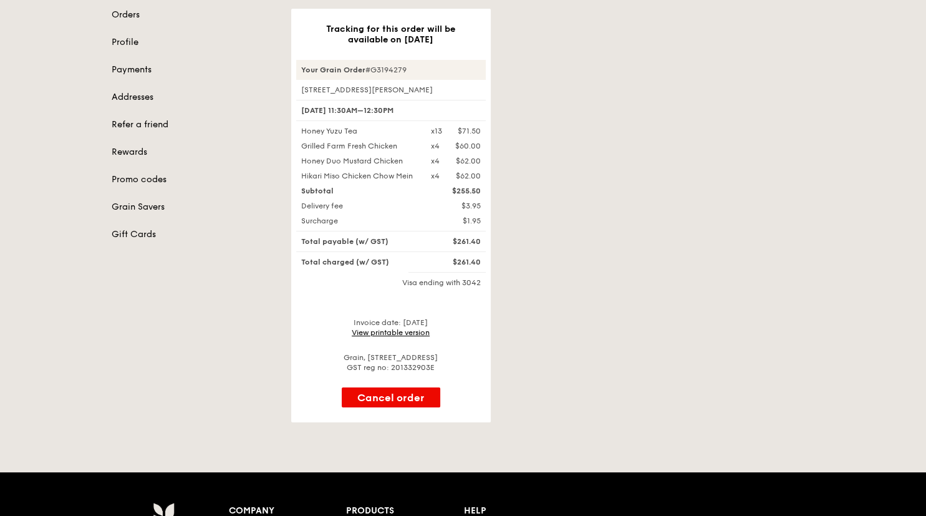
click at [420, 334] on link "View printable version" at bounding box center [391, 332] width 78 height 9
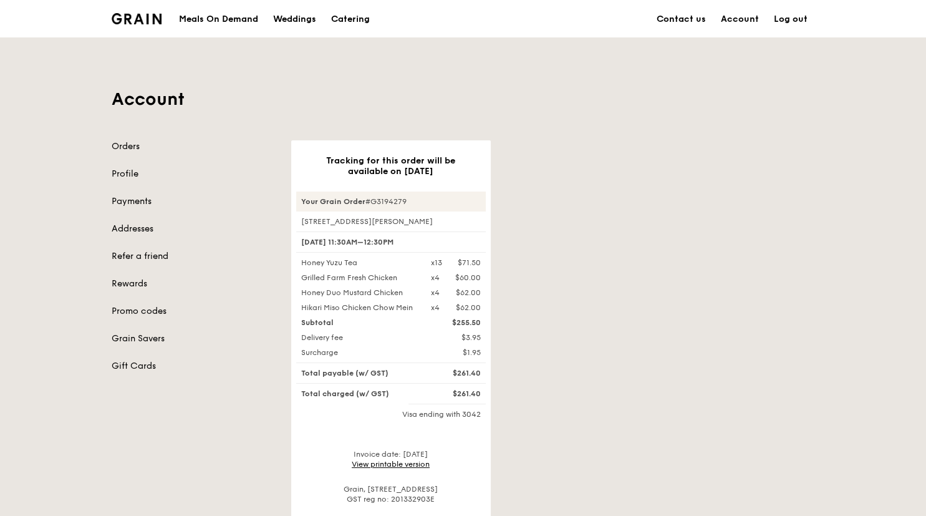
click at [801, 14] on link "Log out" at bounding box center [791, 19] width 49 height 37
